Goal: Navigation & Orientation: Find specific page/section

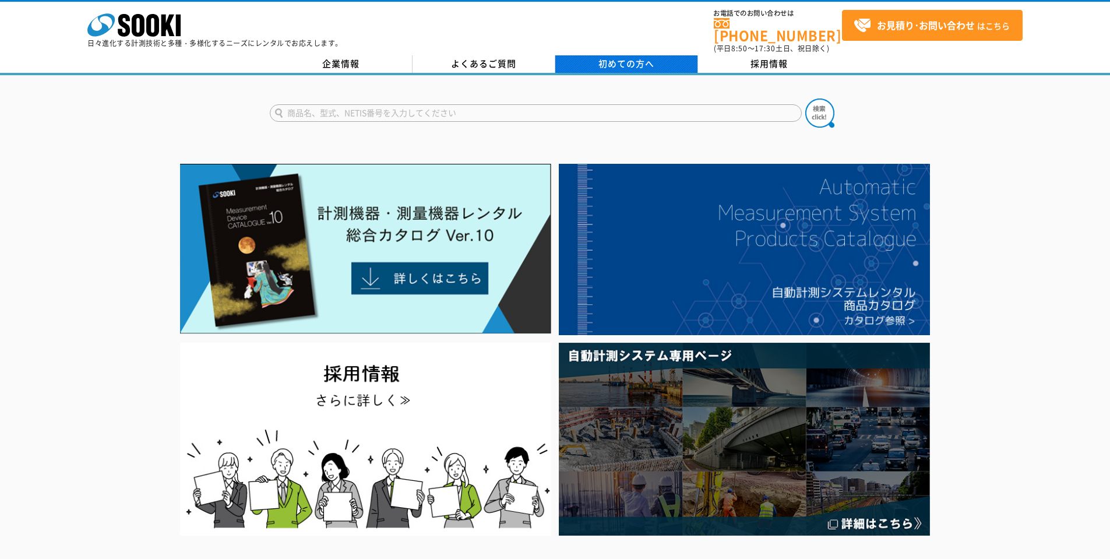
click at [636, 57] on span "初めての方へ" at bounding box center [626, 63] width 56 height 13
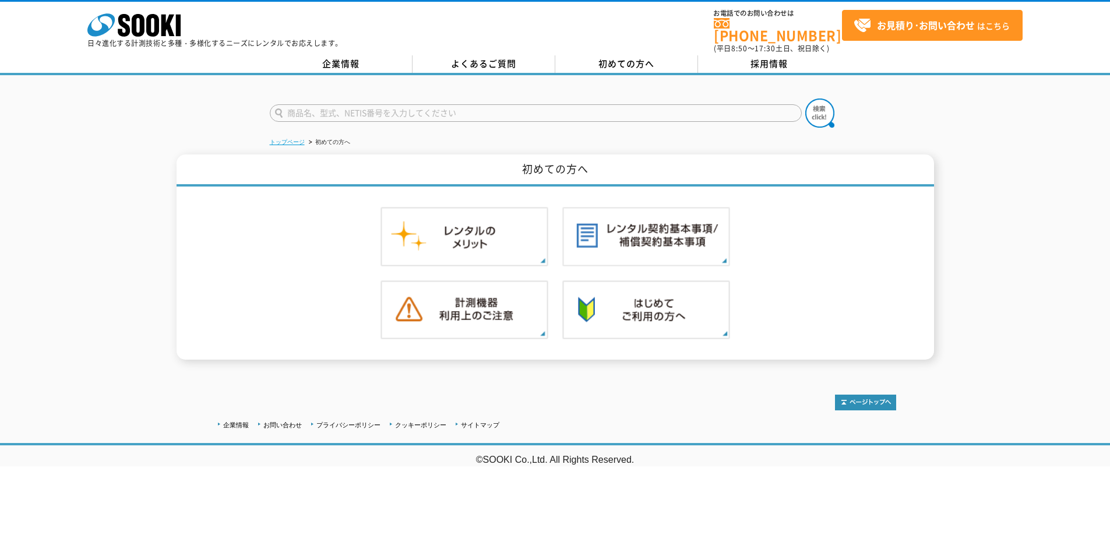
click at [294, 139] on link "トップページ" at bounding box center [287, 142] width 35 height 6
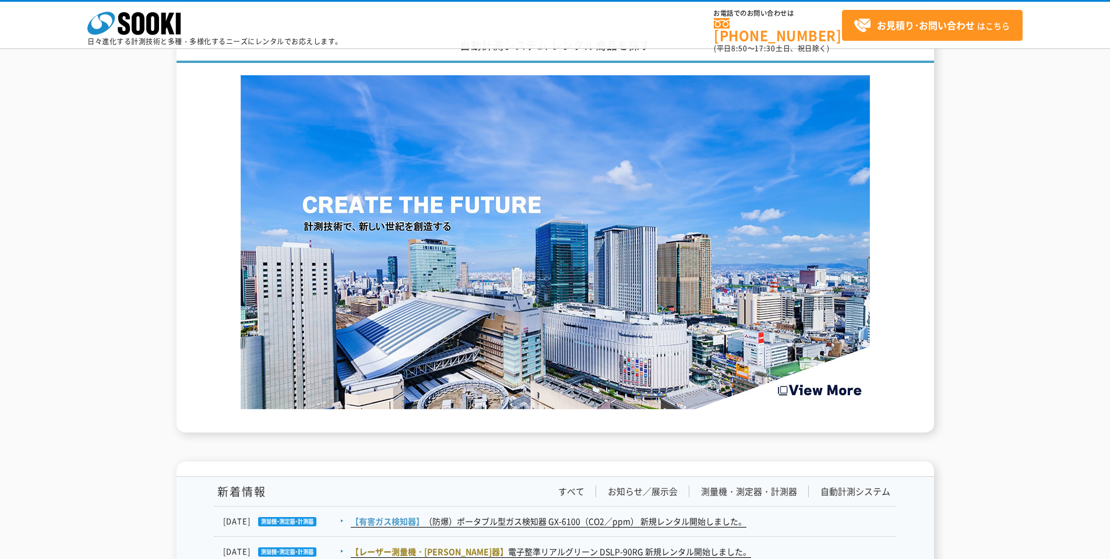
scroll to position [1747, 0]
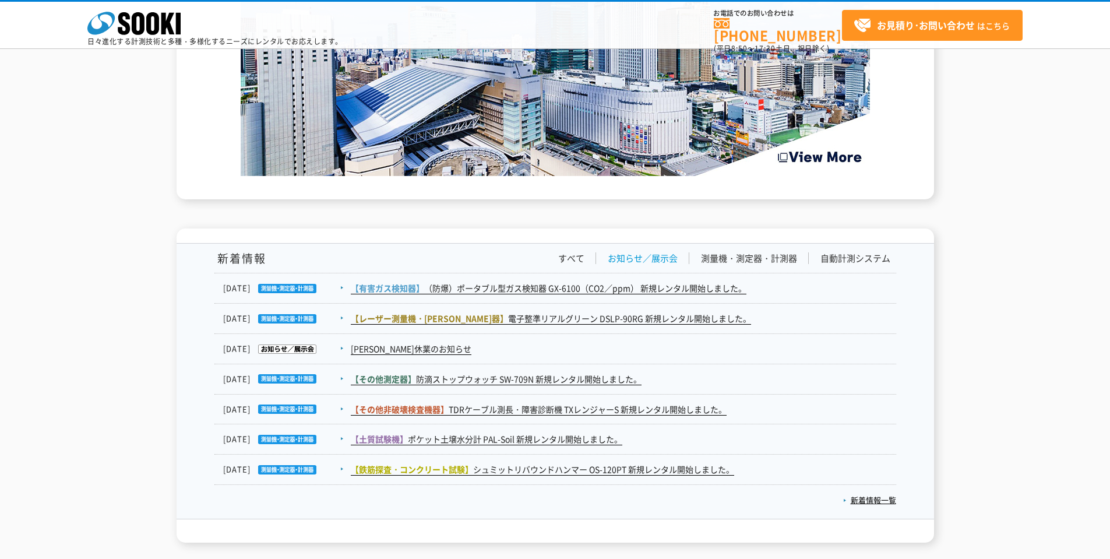
click at [648, 252] on link "お知らせ／展示会" at bounding box center [643, 258] width 70 height 12
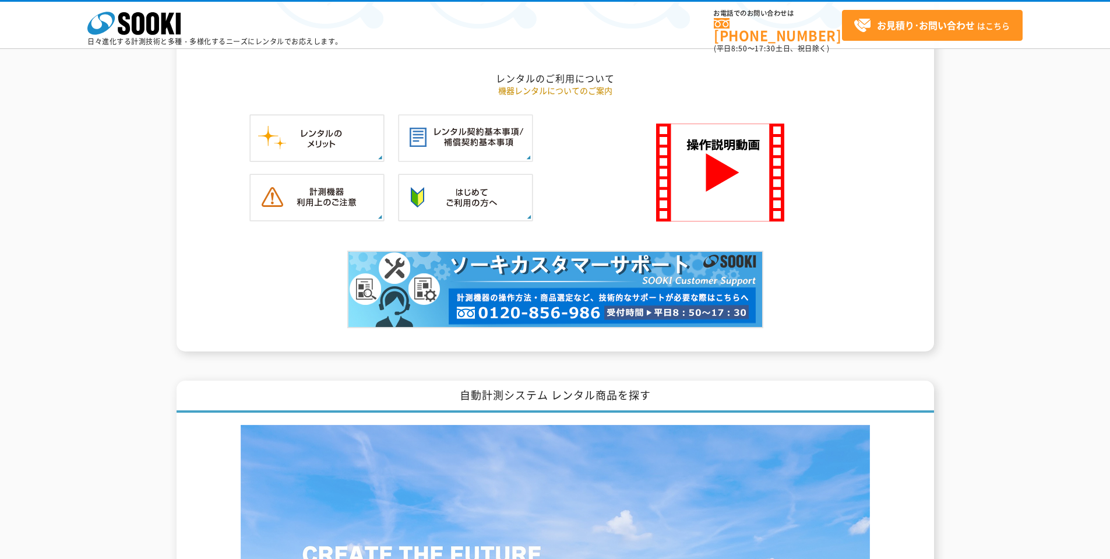
scroll to position [1398, 0]
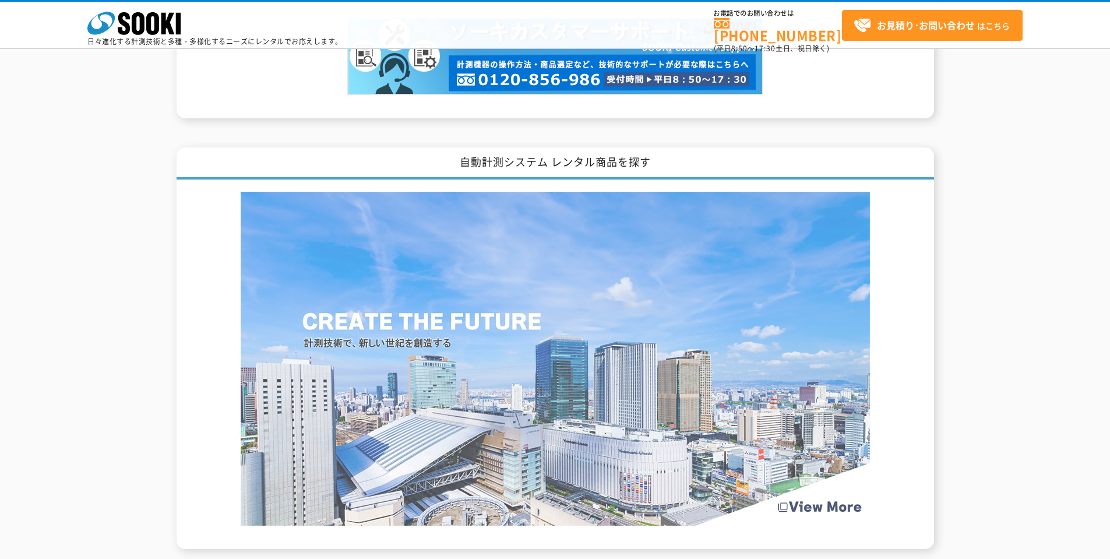
click at [808, 358] on img at bounding box center [555, 359] width 629 height 334
